Goal: Task Accomplishment & Management: Use online tool/utility

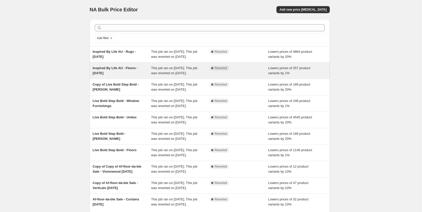
click at [112, 73] on span "Inspired By Life AU - Floors - July 2025" at bounding box center [115, 70] width 45 height 9
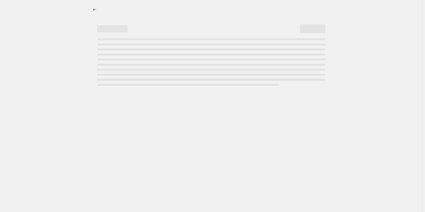
select select "percentage"
select select "no_change"
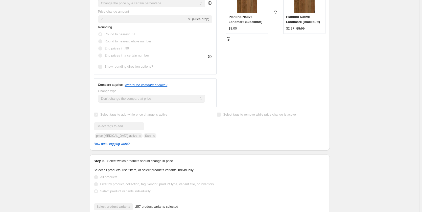
scroll to position [152, 0]
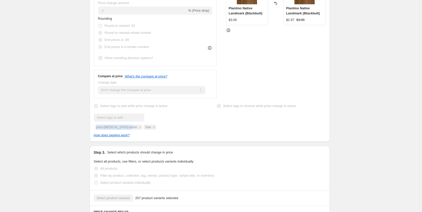
drag, startPoint x: 97, startPoint y: 130, endPoint x: 129, endPoint y: 129, distance: 31.9
click at [129, 129] on div "Submit price-change-job-active Sale" at bounding box center [148, 122] width 109 height 16
copy span "price-[MEDICAL_DATA]-active"
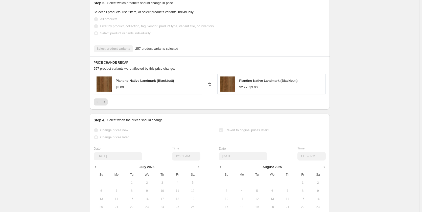
scroll to position [304, 0]
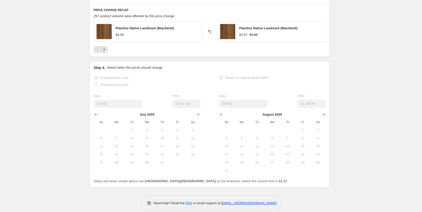
scroll to position [361, 0]
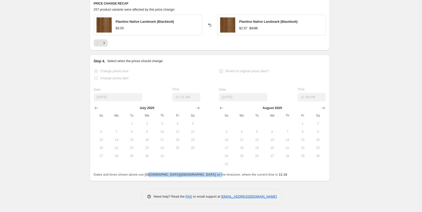
drag, startPoint x: 149, startPoint y: 175, endPoint x: 178, endPoint y: 172, distance: 29.2
click at [178, 173] on div "Dates and times shown above use Australia/Sydney as the timezone, where the cur…" at bounding box center [210, 175] width 232 height 5
click at [228, 172] on div "Change prices now Change prices later Date 7/6/2025 Time 00:01 July 2025 Su Mo …" at bounding box center [210, 123] width 232 height 110
drag, startPoint x: 240, startPoint y: 174, endPoint x: 234, endPoint y: 176, distance: 6.0
click at [234, 176] on div "Dates and times shown above use Australia/Sydney as the timezone, where the cur…" at bounding box center [210, 175] width 232 height 5
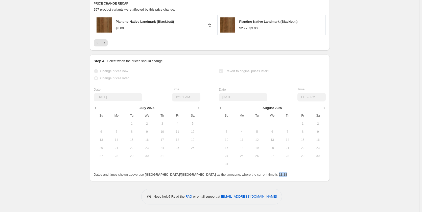
click at [210, 175] on span "Dates and times shown above use Australia/Sydney as the timezone, where the cur…" at bounding box center [191, 175] width 194 height 4
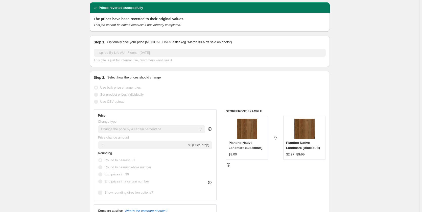
scroll to position [0, 0]
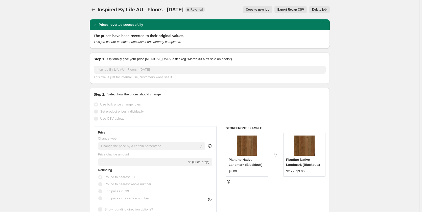
click at [261, 11] on span "Copy to new job" at bounding box center [258, 10] width 24 height 4
select select "percentage"
select select "no_change"
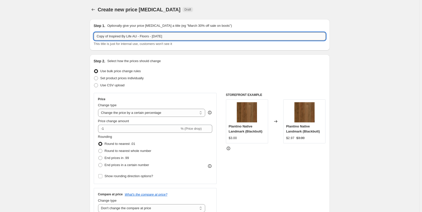
drag, startPoint x: 161, startPoint y: 37, endPoint x: 169, endPoint y: 38, distance: 8.1
click at [161, 37] on input "Copy of Inspired By Life AU - Floors - July 2025" at bounding box center [210, 36] width 232 height 8
paste input "tyle Without Limits"
drag, startPoint x: 176, startPoint y: 36, endPoint x: 86, endPoint y: 36, distance: 89.8
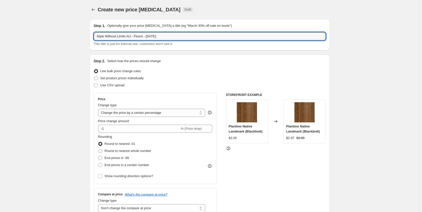
type input "Style Without Limits AU - Floors - [DATE]"
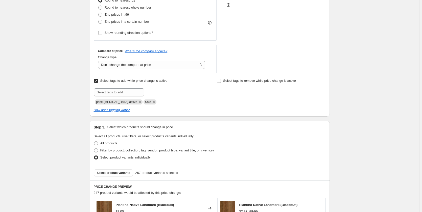
scroll to position [152, 0]
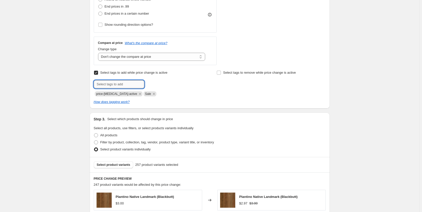
click at [131, 82] on input "text" at bounding box center [119, 84] width 51 height 8
drag, startPoint x: 127, startPoint y: 86, endPoint x: 132, endPoint y: 87, distance: 4.9
click at [127, 86] on input "text" at bounding box center [119, 84] width 51 height 8
paste input "Style Without Limits"
type input "Style Without Limits"
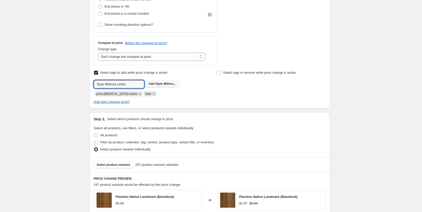
click at [166, 84] on span "Style Withou..." at bounding box center [165, 84] width 21 height 4
click at [136, 84] on input "text" at bounding box center [119, 84] width 51 height 8
type input "Sale"
click at [203, 102] on div "How does tagging work?" at bounding box center [210, 102] width 232 height 5
drag, startPoint x: 111, startPoint y: 85, endPoint x: 74, endPoint y: 82, distance: 37.5
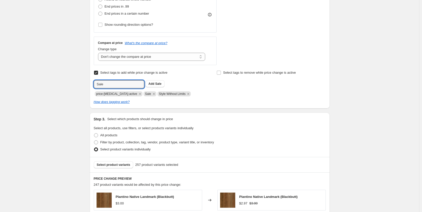
click at [73, 84] on div "Create new price change job. This page is ready Create new price change job Dra…" at bounding box center [210, 122] width 420 height 549
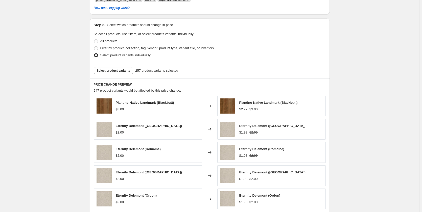
scroll to position [253, 0]
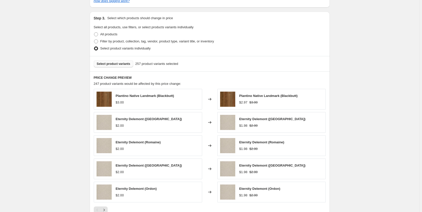
click at [123, 65] on span "Select product variants" at bounding box center [114, 64] width 34 height 4
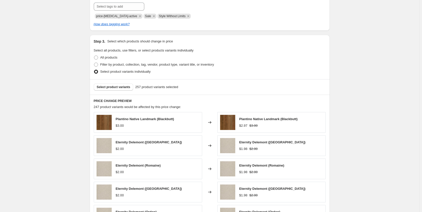
scroll to position [228, 0]
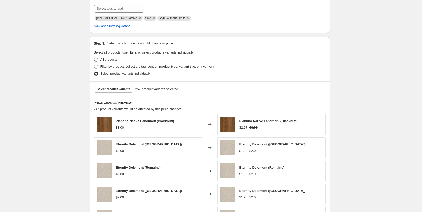
click at [107, 59] on span "All products" at bounding box center [108, 60] width 17 height 4
click at [94, 58] on input "All products" at bounding box center [94, 58] width 0 height 0
radio input "true"
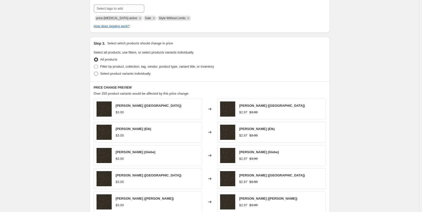
click at [117, 73] on span "Select product variants individually" at bounding box center [125, 74] width 50 height 4
click at [94, 72] on input "Select product variants individually" at bounding box center [94, 72] width 0 height 0
radio input "true"
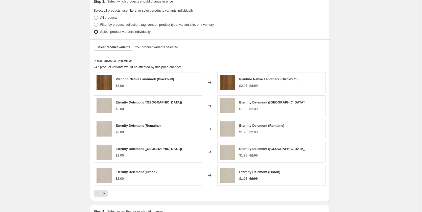
scroll to position [261, 0]
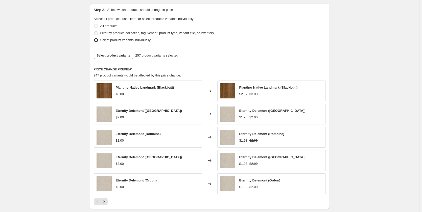
click at [107, 34] on span "Filter by product, collection, tag, vendor, product type, variant title, or inv…" at bounding box center [157, 33] width 114 height 4
click at [94, 31] on input "Filter by product, collection, tag, vendor, product type, variant title, or inv…" at bounding box center [94, 31] width 0 height 0
radio input "true"
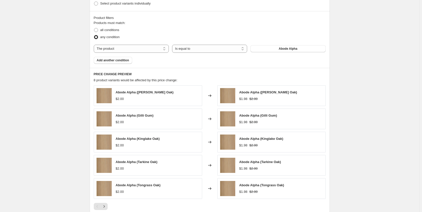
scroll to position [277, 0]
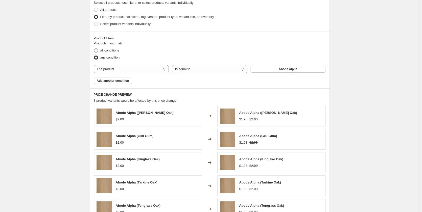
click at [113, 52] on span "all conditions" at bounding box center [109, 51] width 19 height 4
click at [94, 49] on input "all conditions" at bounding box center [94, 49] width 0 height 0
radio input "true"
click at [113, 59] on span "any condition" at bounding box center [109, 58] width 19 height 4
click at [94, 56] on input "any condition" at bounding box center [94, 56] width 0 height 0
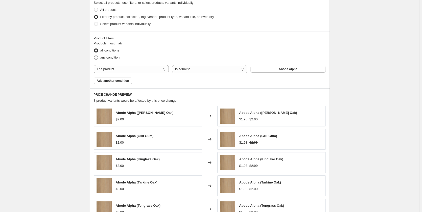
radio input "true"
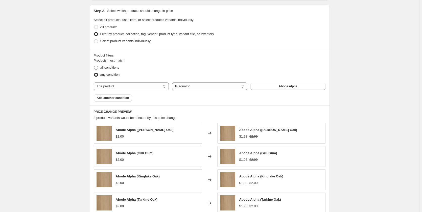
scroll to position [252, 0]
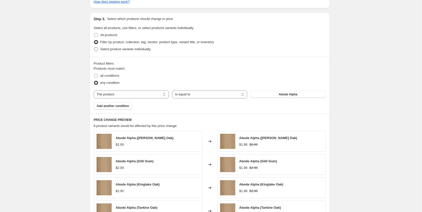
click at [130, 52] on span "Select product variants individually" at bounding box center [125, 49] width 50 height 5
click at [94, 48] on input "Select product variants individually" at bounding box center [94, 47] width 0 height 0
radio input "true"
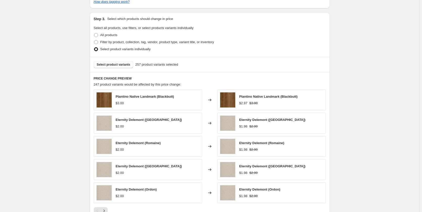
click at [141, 96] on span "Plantino Native Landmark (Blackbutt)" at bounding box center [145, 97] width 58 height 4
click at [107, 103] on img at bounding box center [104, 100] width 15 height 15
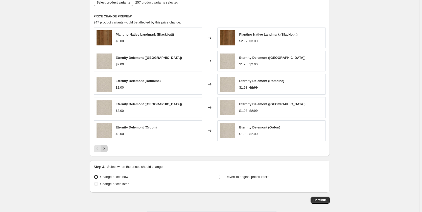
scroll to position [337, 0]
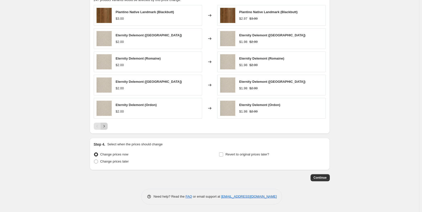
click at [106, 127] on icon "Next" at bounding box center [104, 126] width 5 height 5
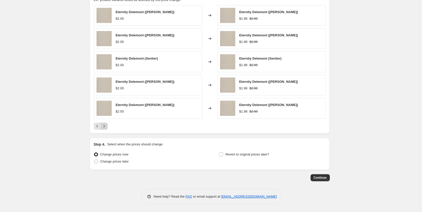
click at [106, 127] on icon "Next" at bounding box center [104, 126] width 5 height 5
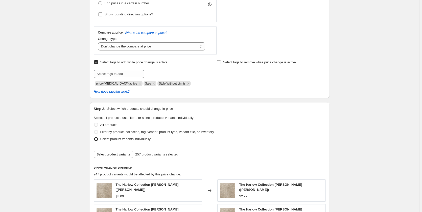
scroll to position [211, 0]
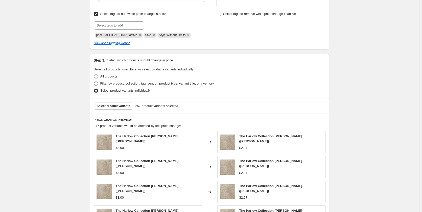
click at [112, 82] on span "Filter by product, collection, tag, vendor, product type, variant title, or inv…" at bounding box center [157, 84] width 114 height 4
click at [94, 82] on input "Filter by product, collection, tag, vendor, product type, variant title, or inv…" at bounding box center [94, 82] width 0 height 0
radio input "true"
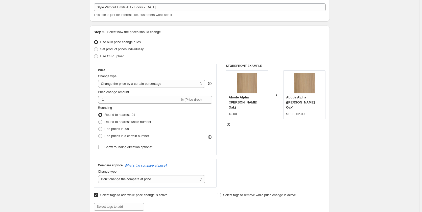
scroll to position [0, 0]
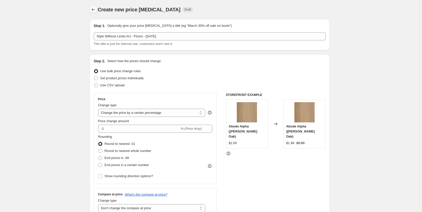
click at [93, 9] on icon "Price change jobs" at bounding box center [93, 9] width 5 height 5
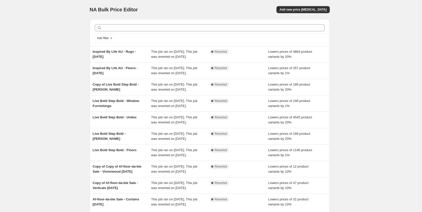
click at [379, 31] on div "NA Bulk Price Editor. This page is ready NA Bulk Price Editor Add new price cha…" at bounding box center [210, 130] width 420 height 261
click at [377, 41] on div "NA Bulk Price Editor. This page is ready NA Bulk Price Editor Add new price cha…" at bounding box center [210, 130] width 420 height 261
click at [319, 10] on span "Add new price [MEDICAL_DATA]" at bounding box center [303, 10] width 47 height 4
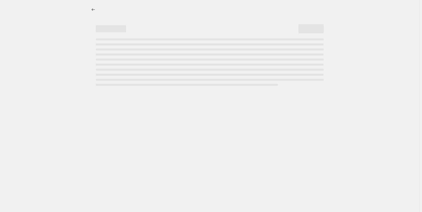
select select "percentage"
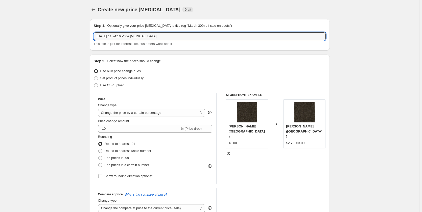
drag, startPoint x: 112, startPoint y: 38, endPoint x: 65, endPoint y: 40, distance: 46.8
paste input "Style Without Limits AU - Floors - [DATE]"
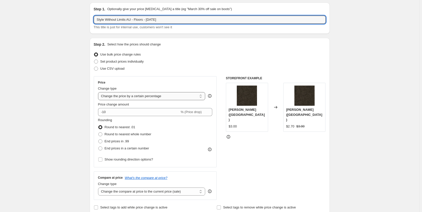
scroll to position [25, 0]
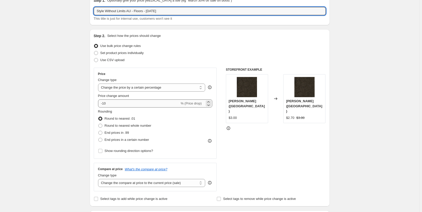
type input "Style Without Limits AU - Floors - [DATE]"
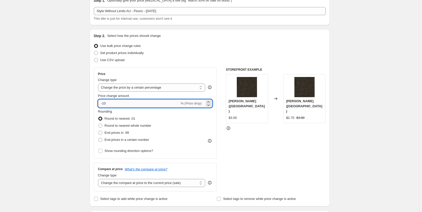
click at [113, 104] on input "-10" at bounding box center [139, 104] width 82 height 8
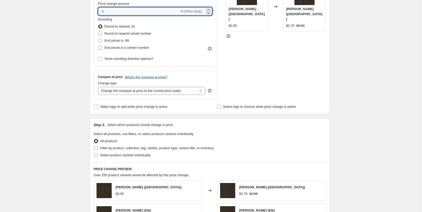
scroll to position [126, 0]
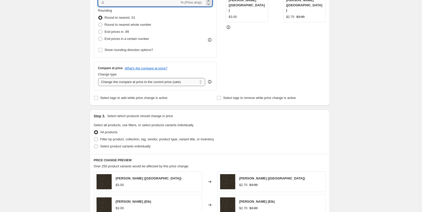
type input "-1"
click at [135, 84] on select "Change the compare at price to the current price (sale) Change the compare at p…" at bounding box center [152, 82] width 108 height 8
select select "no_change"
click at [99, 78] on select "Change the compare at price to the current price (sale) Change the compare at p…" at bounding box center [152, 82] width 108 height 8
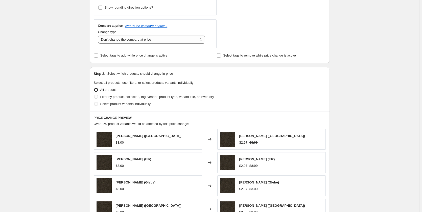
scroll to position [177, 0]
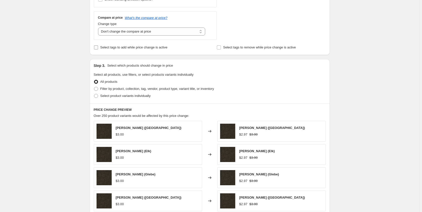
click at [127, 49] on span "Select tags to add while price change is active" at bounding box center [133, 48] width 67 height 4
click at [98, 49] on input "Select tags to add while price change is active" at bounding box center [96, 48] width 4 height 4
checkbox input "true"
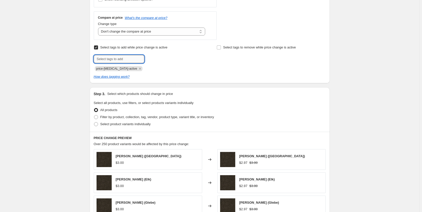
click at [133, 61] on input "text" at bounding box center [119, 59] width 51 height 8
click at [135, 59] on input "text" at bounding box center [119, 59] width 51 height 8
type input "Sale"
click at [155, 59] on b "Add" at bounding box center [152, 59] width 6 height 4
click at [118, 63] on input "text" at bounding box center [119, 59] width 51 height 8
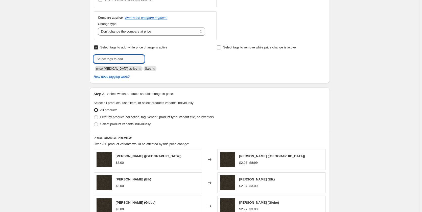
click at [119, 60] on input "text" at bounding box center [119, 59] width 51 height 8
paste input "Style Without Limits"
type input "Style Without Limits"
click at [165, 59] on span "Style Withou..." at bounding box center [165, 59] width 21 height 4
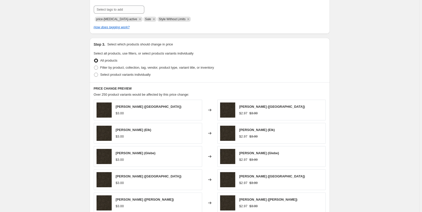
scroll to position [228, 0]
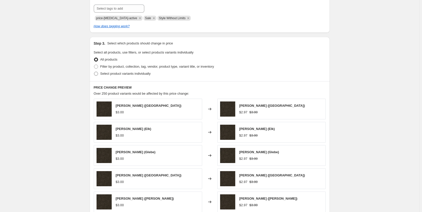
click at [114, 73] on span "Select product variants individually" at bounding box center [125, 74] width 50 height 4
click at [94, 72] on input "Select product variants individually" at bounding box center [94, 72] width 0 height 0
radio input "true"
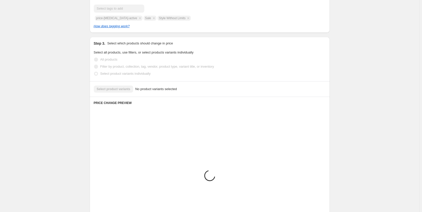
scroll to position [210, 0]
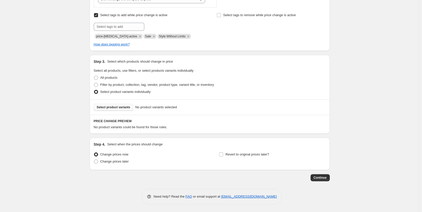
click at [114, 105] on span "Select product variants" at bounding box center [114, 107] width 34 height 4
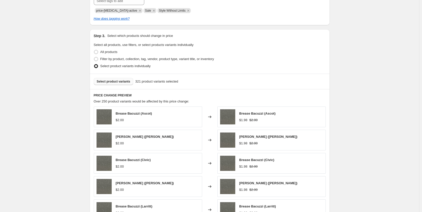
scroll to position [311, 0]
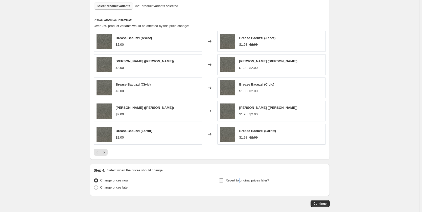
click at [241, 181] on span "Revert to original prices later?" at bounding box center [248, 181] width 44 height 4
click at [116, 190] on span "Change prices later" at bounding box center [114, 188] width 29 height 4
click at [94, 186] on input "Change prices later" at bounding box center [94, 186] width 0 height 0
radio input "true"
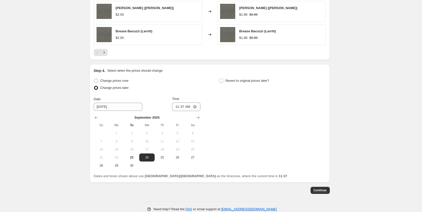
scroll to position [412, 0]
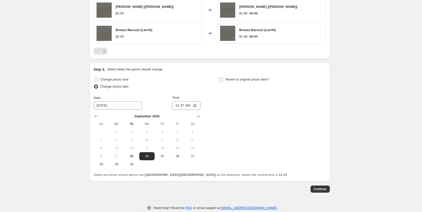
click at [223, 80] on input "Revert to original prices later?" at bounding box center [221, 80] width 4 height 4
checkbox input "true"
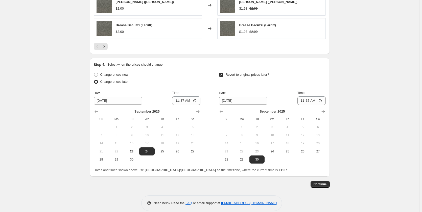
scroll to position [424, 0]
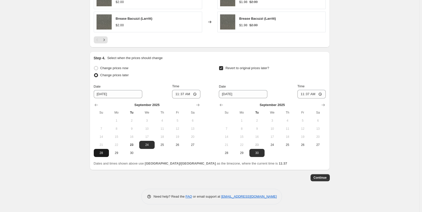
click at [102, 155] on span "28" at bounding box center [101, 153] width 11 height 4
type input "[DATE]"
click at [177, 95] on input "11:37" at bounding box center [186, 94] width 28 height 9
click at [175, 94] on input "02:37" at bounding box center [186, 94] width 28 height 9
click at [175, 95] on input "02:37" at bounding box center [186, 94] width 28 height 9
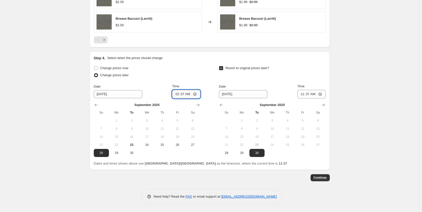
click at [179, 96] on input "02:37" at bounding box center [186, 94] width 28 height 9
type input "00:01"
click at [326, 105] on icon "Show next month, October 2025" at bounding box center [323, 105] width 5 height 5
click at [322, 146] on span "25" at bounding box center [318, 145] width 11 height 4
type input "[DATE]"
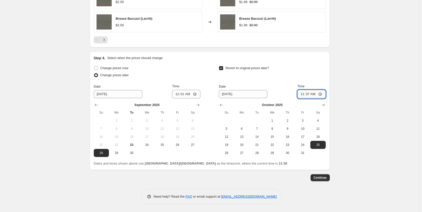
click at [307, 94] on input "11:37" at bounding box center [312, 94] width 28 height 9
type input "23:59"
click at [320, 177] on span "Continue" at bounding box center [320, 178] width 13 height 4
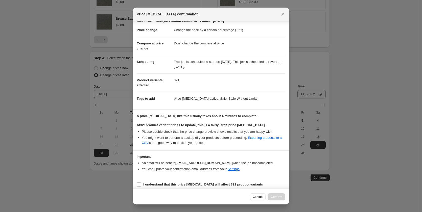
scroll to position [10, 0]
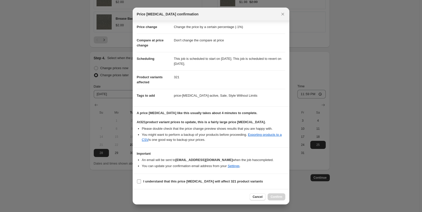
click at [140, 183] on input "I understand that this price [MEDICAL_DATA] will affect 321 product variants" at bounding box center [139, 182] width 4 height 4
checkbox input "true"
click at [281, 197] on span "Confirm" at bounding box center [277, 197] width 12 height 4
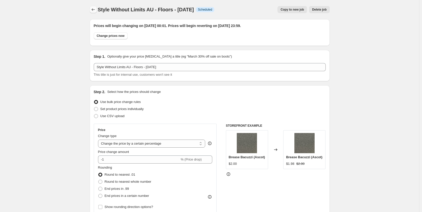
click at [92, 11] on icon "Price change jobs" at bounding box center [93, 9] width 5 height 5
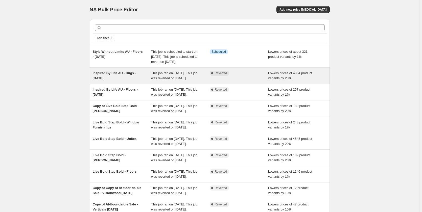
click at [186, 78] on span "This job ran on [DATE]. This job was reverted on [DATE]." at bounding box center [174, 75] width 46 height 9
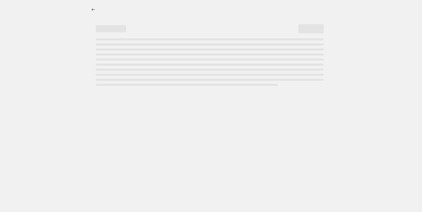
select select "percentage"
select select "no_change"
select select "product_type"
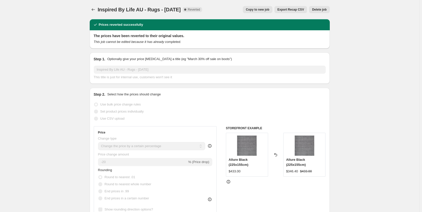
click at [268, 9] on span "Copy to new job" at bounding box center [258, 10] width 24 height 4
select select "percentage"
select select "no_change"
select select "product_type"
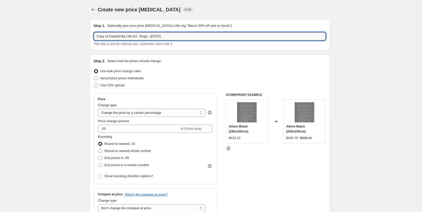
drag, startPoint x: 177, startPoint y: 36, endPoint x: 57, endPoint y: 37, distance: 120.2
paste input "Style Without Limits AU - Rugs - September"
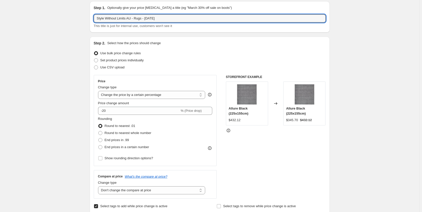
scroll to position [51, 0]
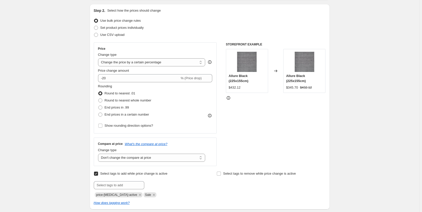
type input "Style Without Limits AU - Rugs - [DATE]"
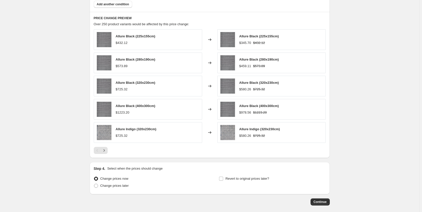
scroll to position [379, 0]
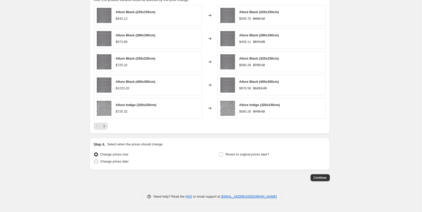
click at [106, 162] on span "Change prices later" at bounding box center [114, 162] width 29 height 4
click at [94, 160] on input "Change prices later" at bounding box center [94, 160] width 0 height 0
radio input "true"
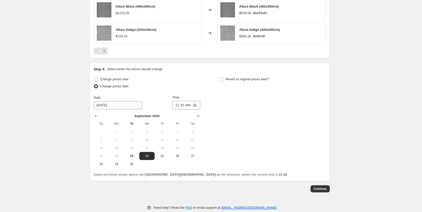
scroll to position [455, 0]
click at [223, 78] on input "Revert to original prices later?" at bounding box center [221, 79] width 4 height 4
checkbox input "true"
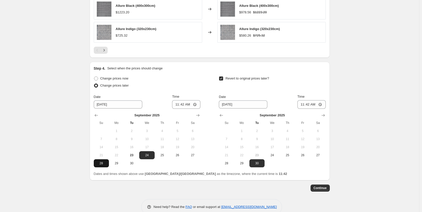
click at [101, 164] on span "28" at bounding box center [101, 164] width 11 height 4
type input "[DATE]"
click at [178, 107] on input "11:42" at bounding box center [186, 104] width 28 height 9
type input "00:01"
click at [325, 115] on icon "Show next month, October 2025" at bounding box center [323, 115] width 5 height 5
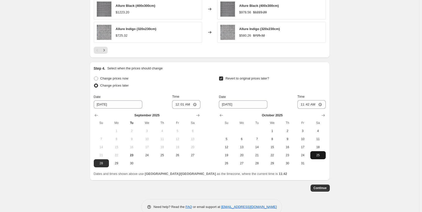
click at [319, 156] on span "25" at bounding box center [318, 156] width 11 height 4
type input "[DATE]"
click at [310, 104] on input "11:42" at bounding box center [312, 104] width 28 height 9
type input "23:59"
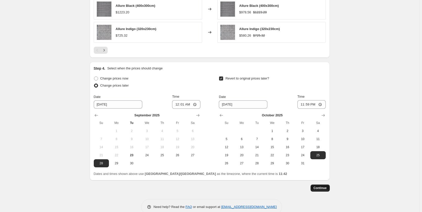
click at [321, 188] on span "Continue" at bounding box center [320, 188] width 13 height 4
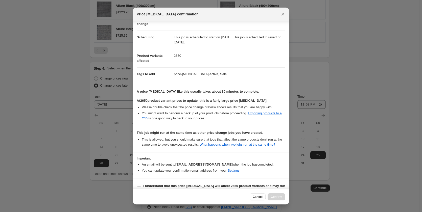
scroll to position [41, 0]
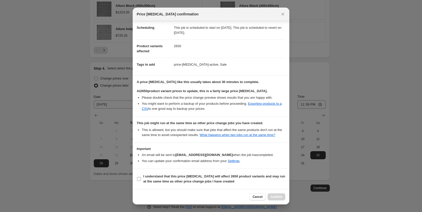
click at [139, 180] on input "I understand that this price [MEDICAL_DATA] will affect 2650 product variants a…" at bounding box center [139, 179] width 4 height 4
checkbox input "true"
click at [276, 197] on span "Confirm" at bounding box center [277, 197] width 12 height 4
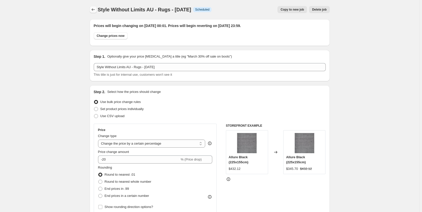
click at [94, 10] on icon "Price change jobs" at bounding box center [93, 9] width 5 height 5
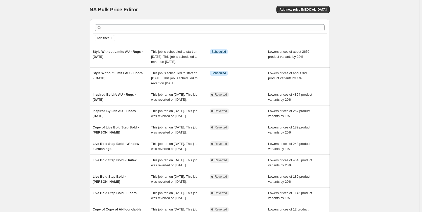
click at [366, 54] on div "NA Bulk Price Editor. This page is ready NA Bulk Price Editor Add new price [ME…" at bounding box center [210, 135] width 420 height 271
